Goal: Task Accomplishment & Management: Use online tool/utility

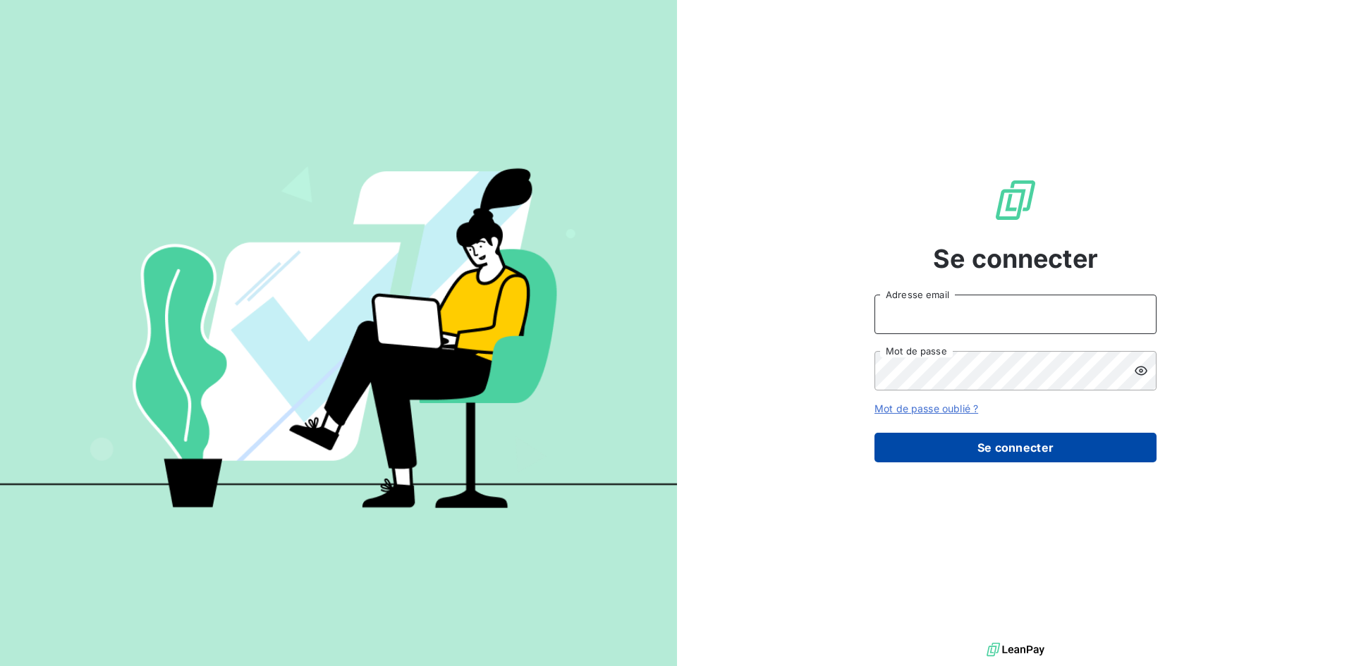
type input "[EMAIL_ADDRESS][DOMAIN_NAME]"
click at [1054, 453] on button "Se connecter" at bounding box center [1016, 448] width 282 height 30
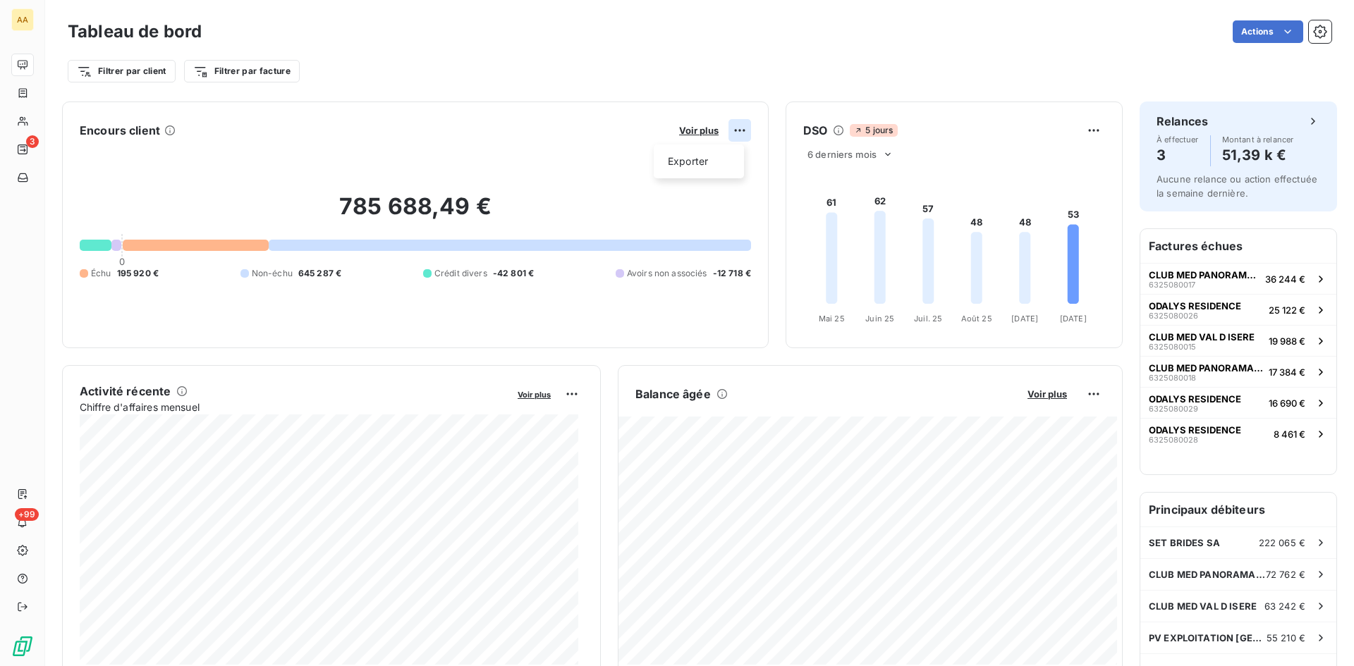
click at [734, 130] on html "AA 3 +99 Tableau de bord Actions Filtrer par client Filtrer par facture Encours…" at bounding box center [677, 333] width 1354 height 666
click at [1079, 135] on html "AA 3 +99 Tableau de bord Actions Filtrer par client Filtrer par facture Encours…" at bounding box center [677, 333] width 1354 height 666
click at [1079, 133] on html "AA 3 +99 Tableau de bord Actions Filtrer par client Filtrer par facture Encours…" at bounding box center [677, 333] width 1354 height 666
click at [1080, 396] on html "AA 3 +99 Tableau de bord Actions Filtrer par client Filtrer par facture Encours…" at bounding box center [677, 333] width 1354 height 666
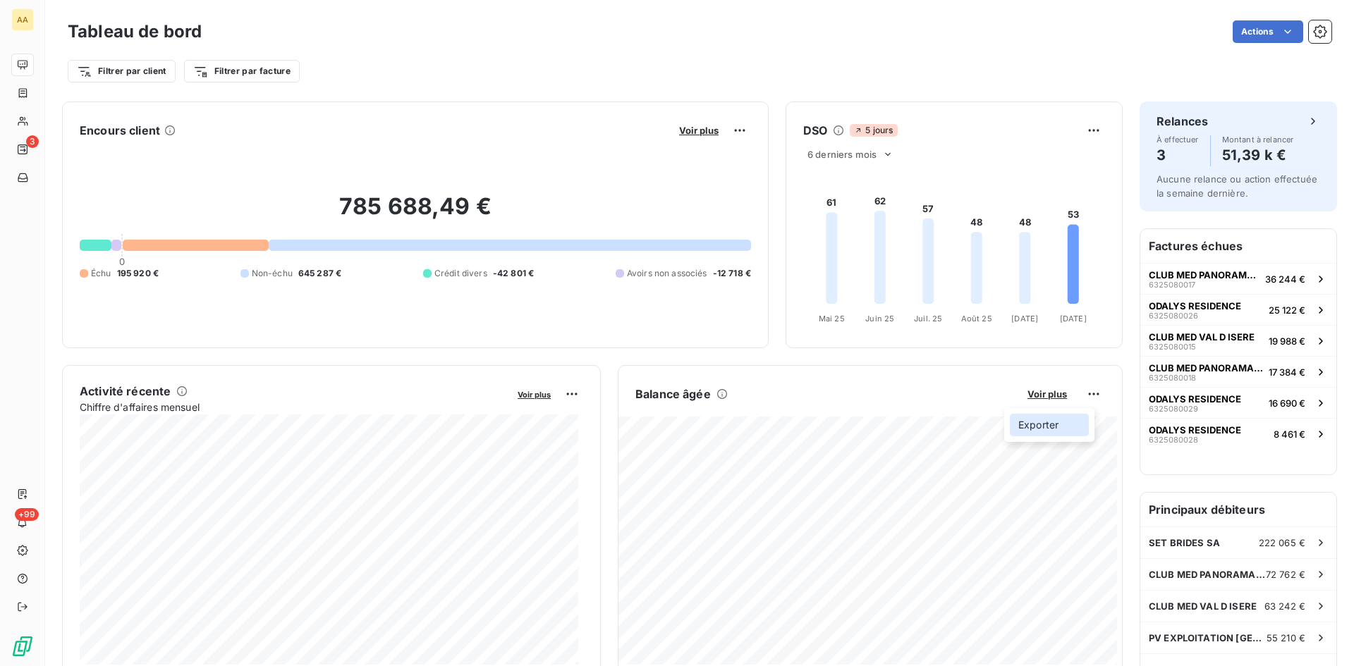
click at [1052, 430] on div "Exporter" at bounding box center [1049, 425] width 79 height 23
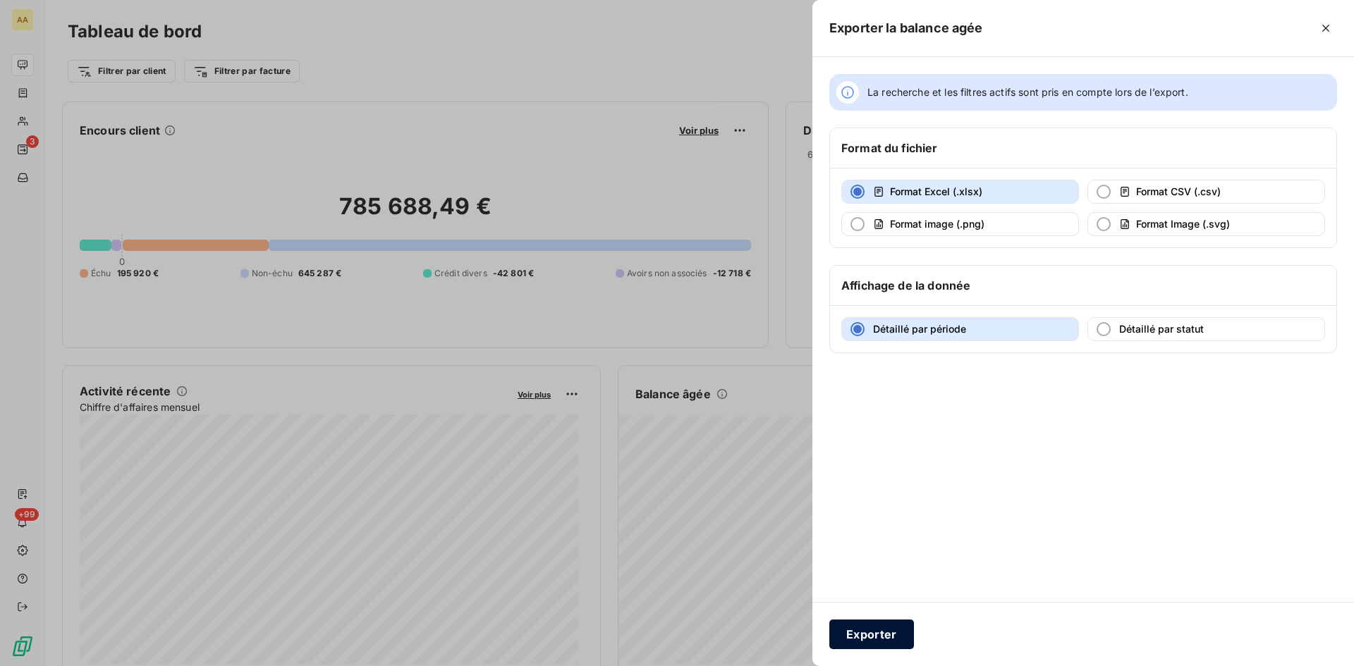
click at [897, 629] on button "Exporter" at bounding box center [871, 635] width 85 height 30
